Goal: Task Accomplishment & Management: Use online tool/utility

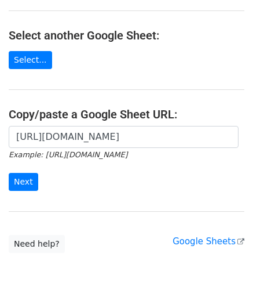
scroll to position [0, 236]
type input "[URL][DOMAIN_NAME]"
click at [26, 179] on input "Next" at bounding box center [24, 182] width 30 height 18
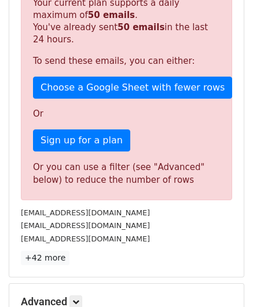
scroll to position [391, 0]
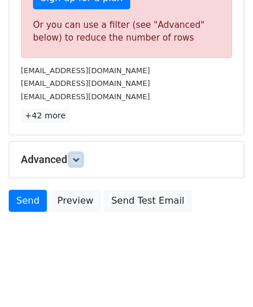
click at [77, 157] on icon at bounding box center [75, 159] width 7 height 7
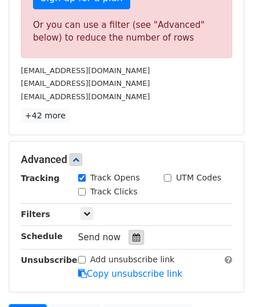
click at [132, 239] on div at bounding box center [137, 237] width 16 height 15
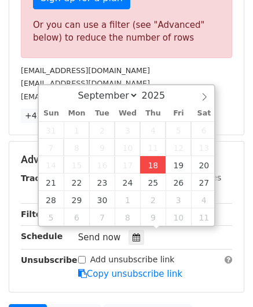
type input "2025-09-18 12:00"
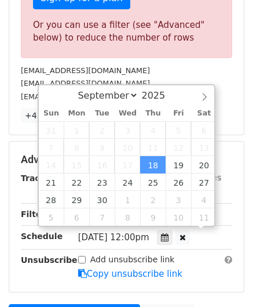
scroll to position [0, 0]
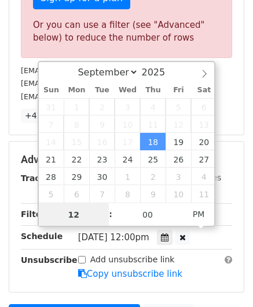
paste input "5"
type input "5"
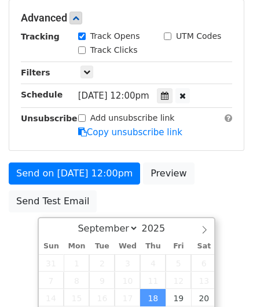
type input "2025-09-18 17:00"
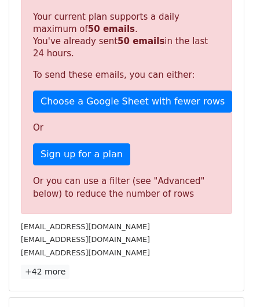
scroll to position [532, 0]
